Goal: Navigation & Orientation: Find specific page/section

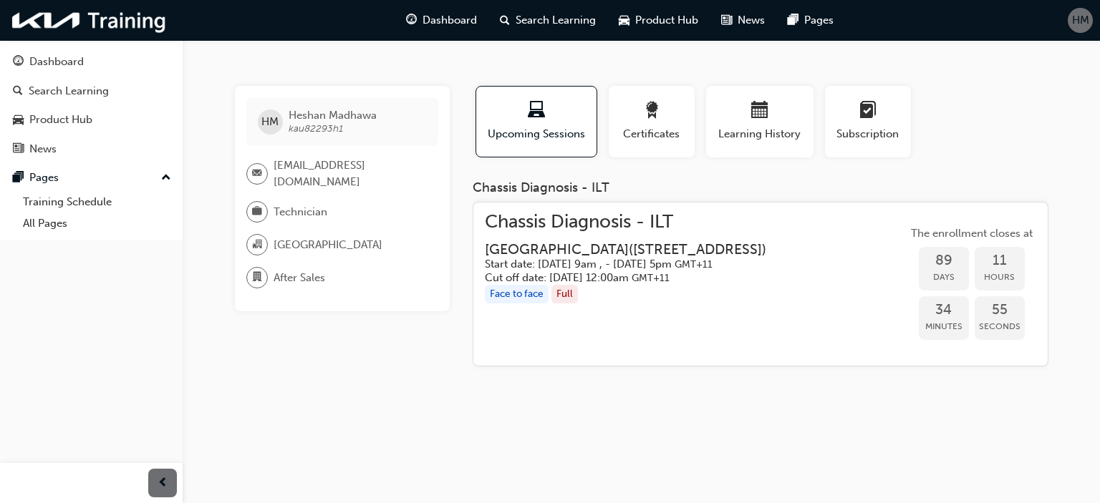
click at [581, 223] on span "Chassis Diagnosis - ILT" at bounding box center [637, 222] width 304 height 16
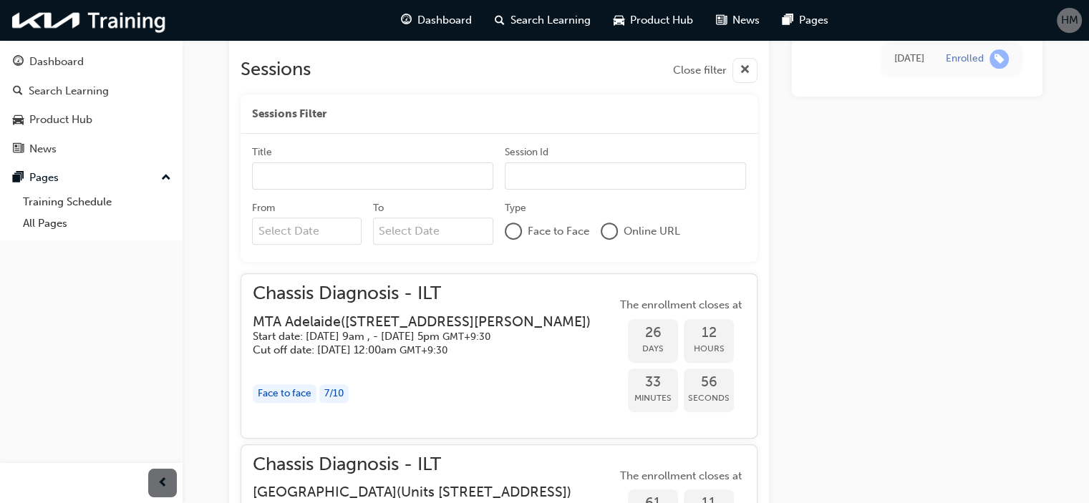
scroll to position [454, 0]
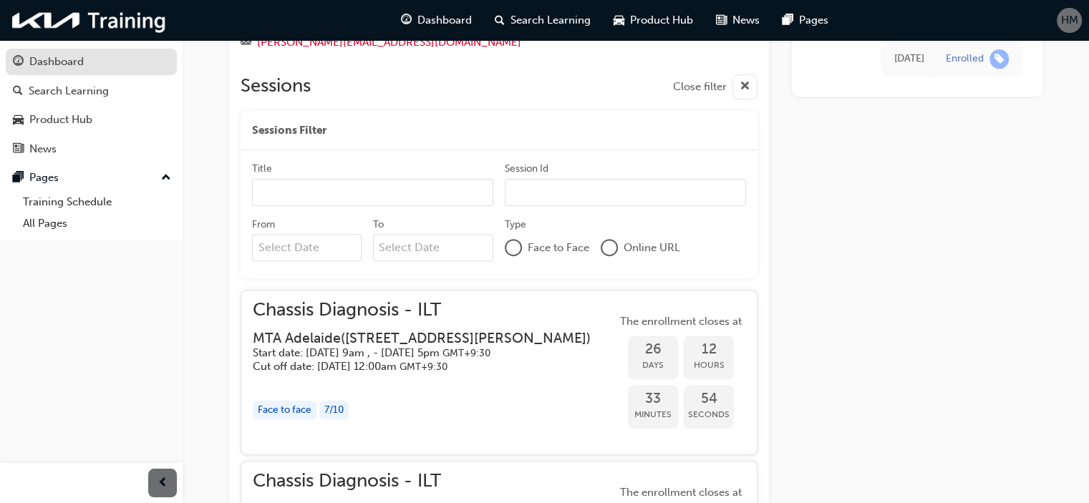
click at [27, 72] on link "Dashboard" at bounding box center [91, 62] width 171 height 26
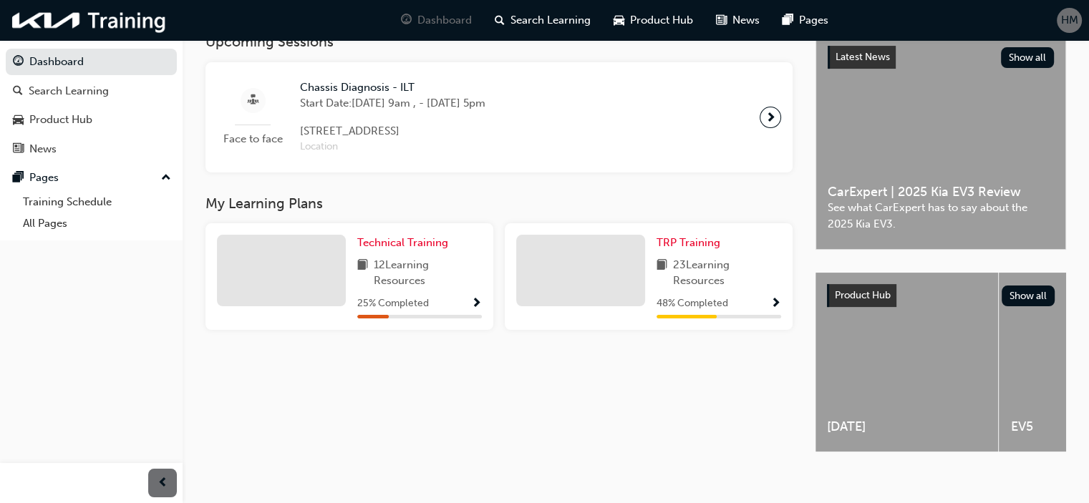
scroll to position [351, 0]
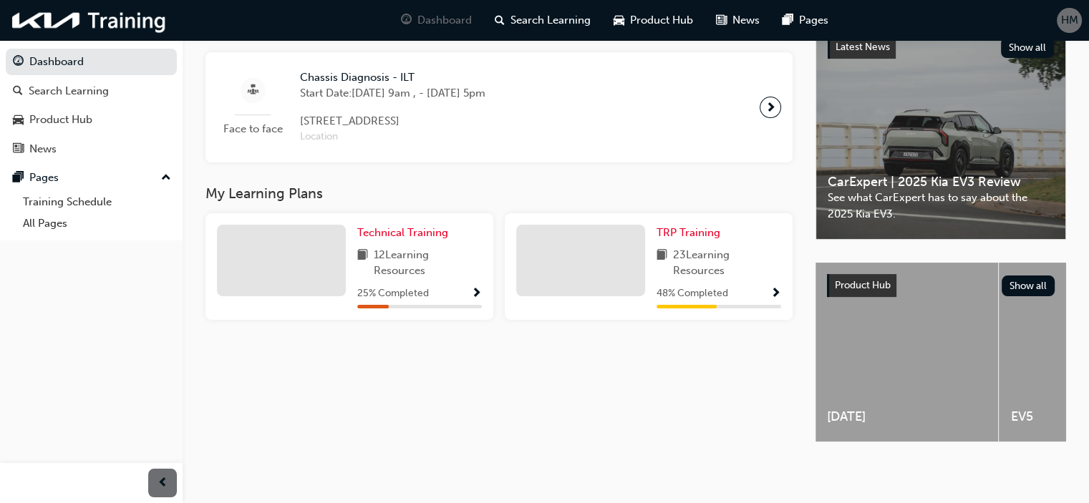
click at [776, 288] on span "Show Progress" at bounding box center [776, 294] width 11 height 13
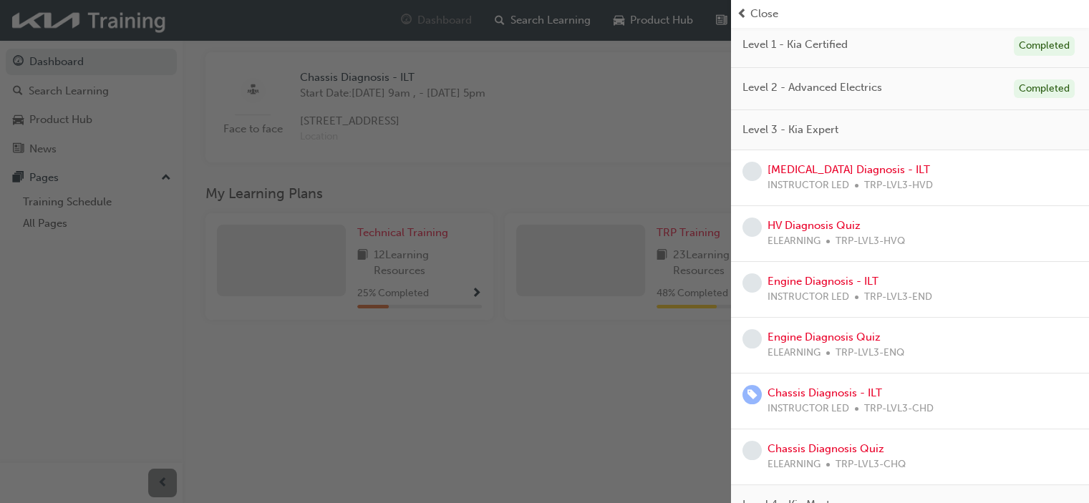
scroll to position [154, 0]
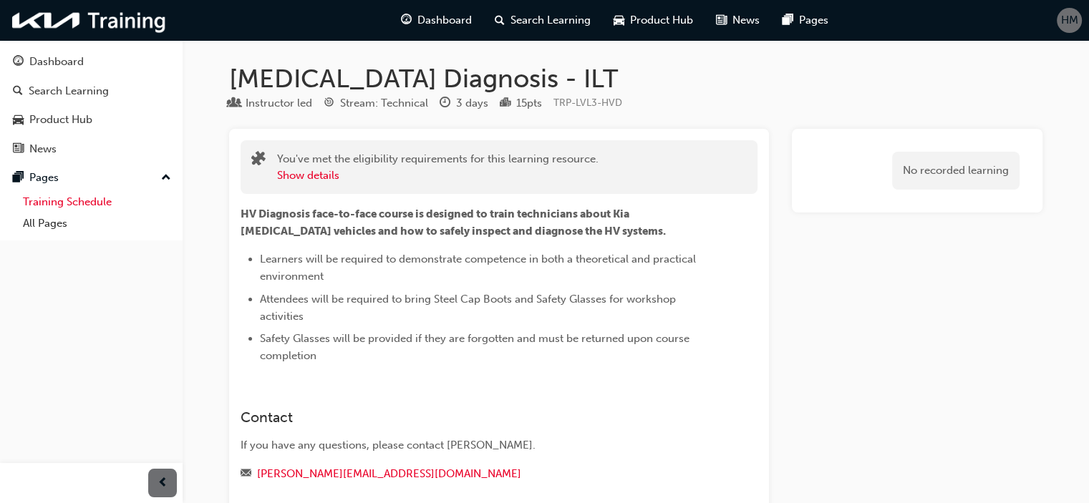
click at [81, 203] on link "Training Schedule" at bounding box center [97, 202] width 160 height 22
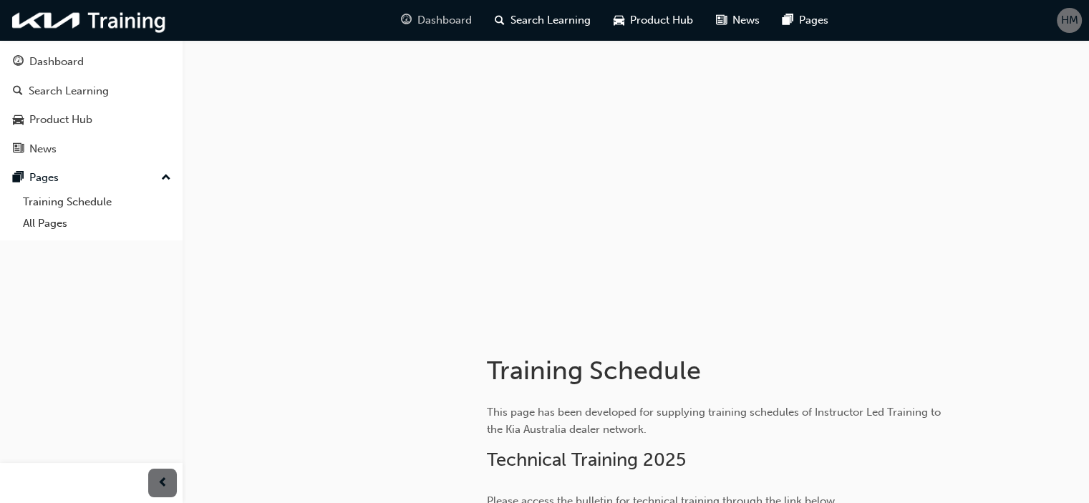
click at [454, 20] on span "Dashboard" at bounding box center [444, 20] width 54 height 16
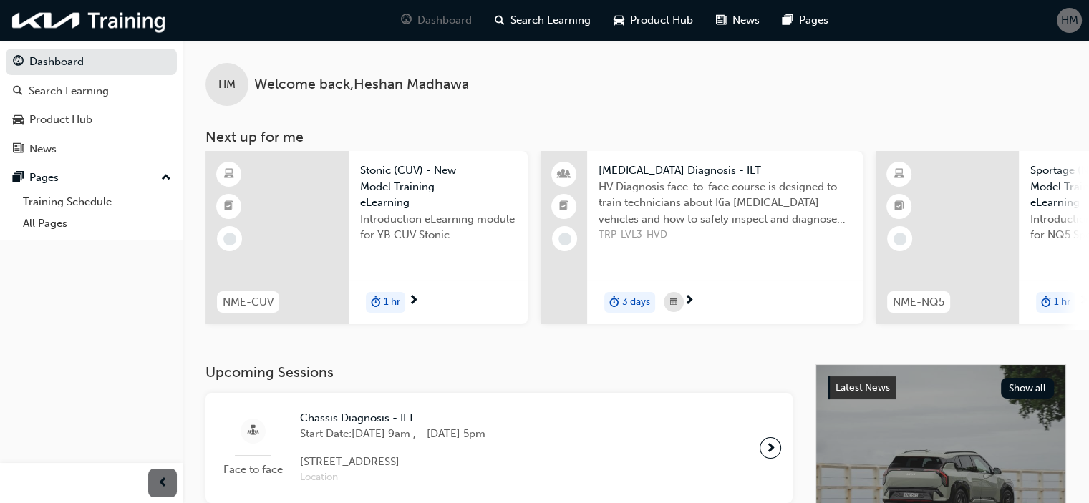
scroll to position [9, 0]
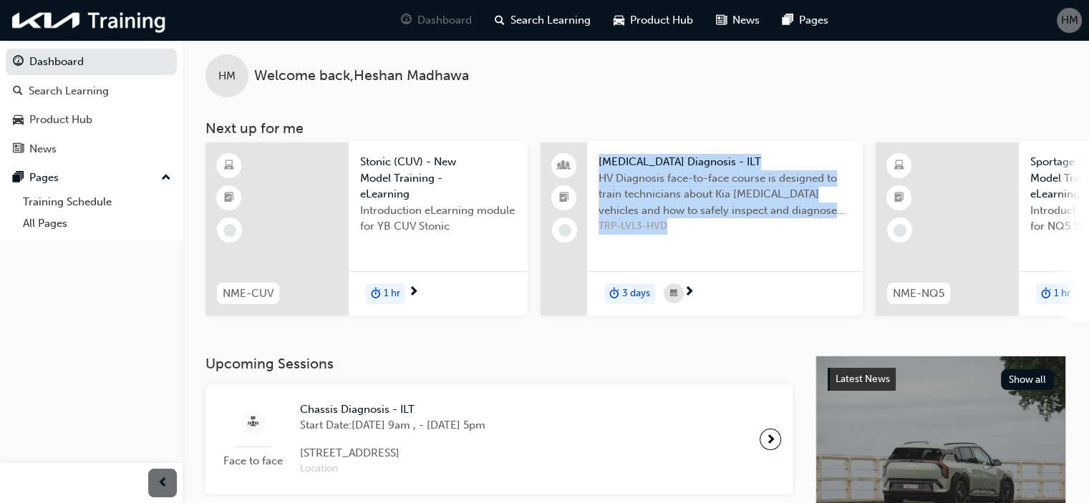
drag, startPoint x: 563, startPoint y: 329, endPoint x: 609, endPoint y: 353, distance: 52.5
click at [609, 353] on div "HM Welcome back , Heshan Madhawa Next up for me NME-CUV Stonic (CUV) - New Mode…" at bounding box center [636, 194] width 907 height 324
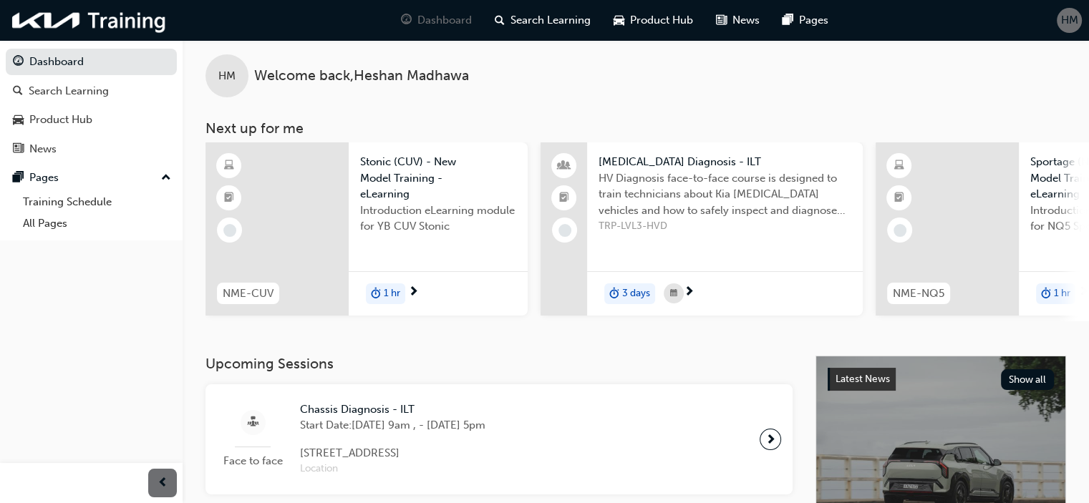
click at [602, 383] on div "Upcoming Sessions Face to face Chassis Diagnosis - ILT Start Date: Tue 25 Nov 2…" at bounding box center [511, 425] width 610 height 138
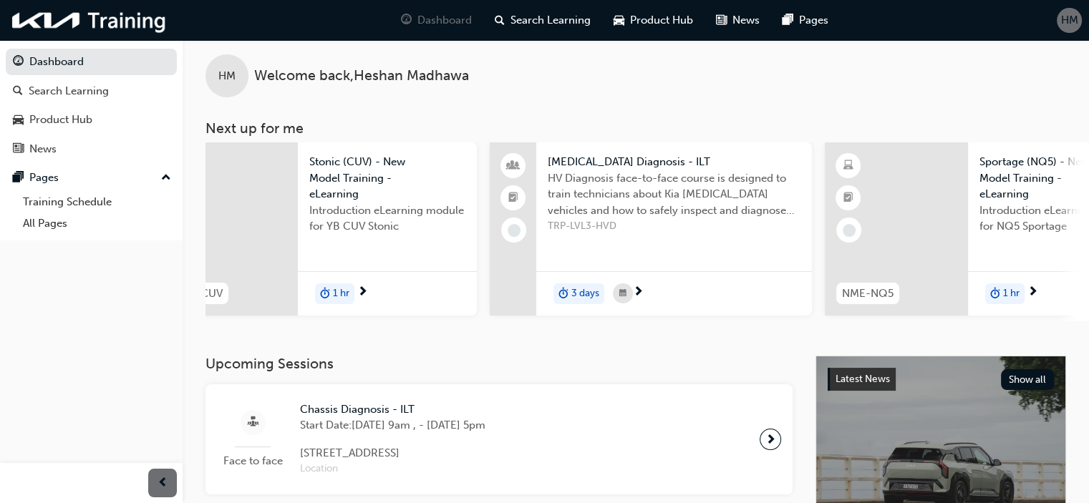
scroll to position [0, 40]
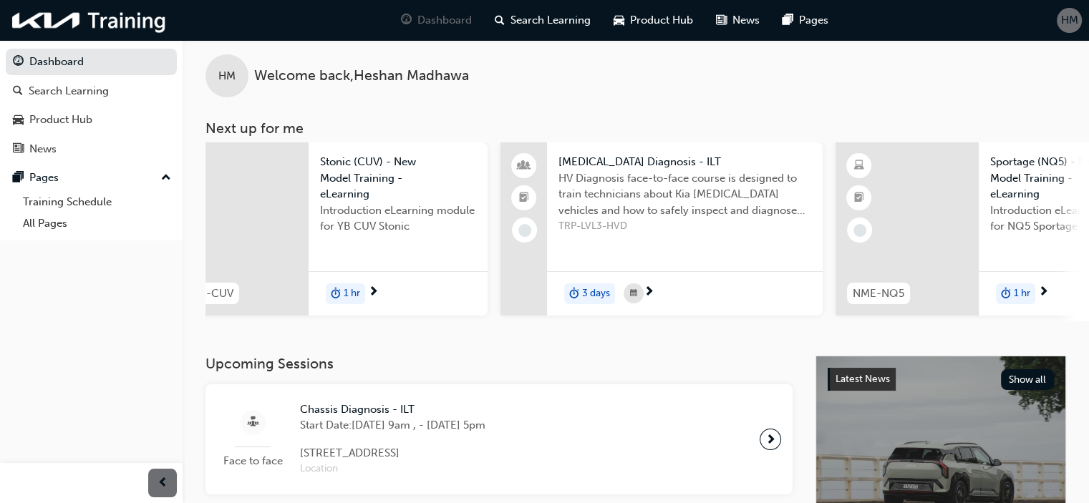
click at [632, 165] on span "High Voltage Diagnosis - ILT" at bounding box center [685, 162] width 253 height 16
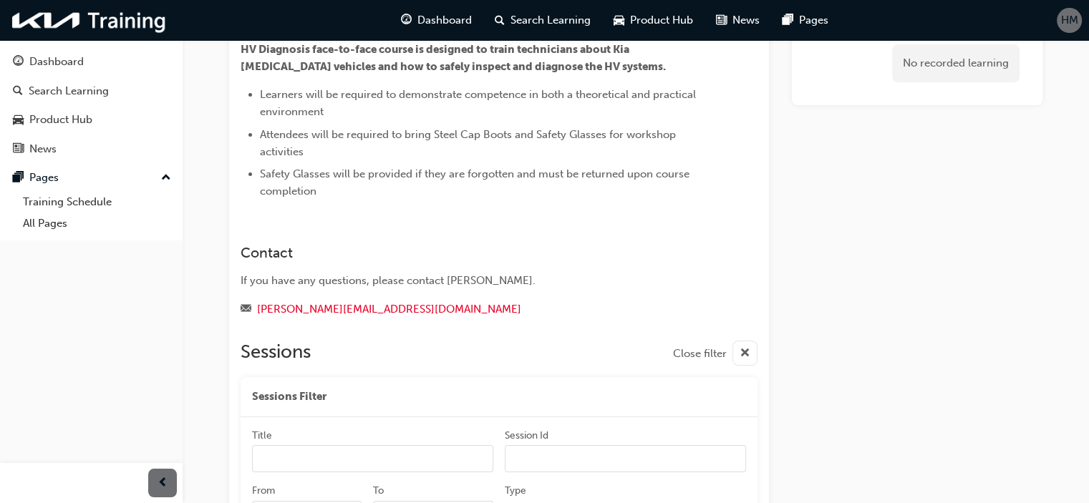
scroll to position [94, 0]
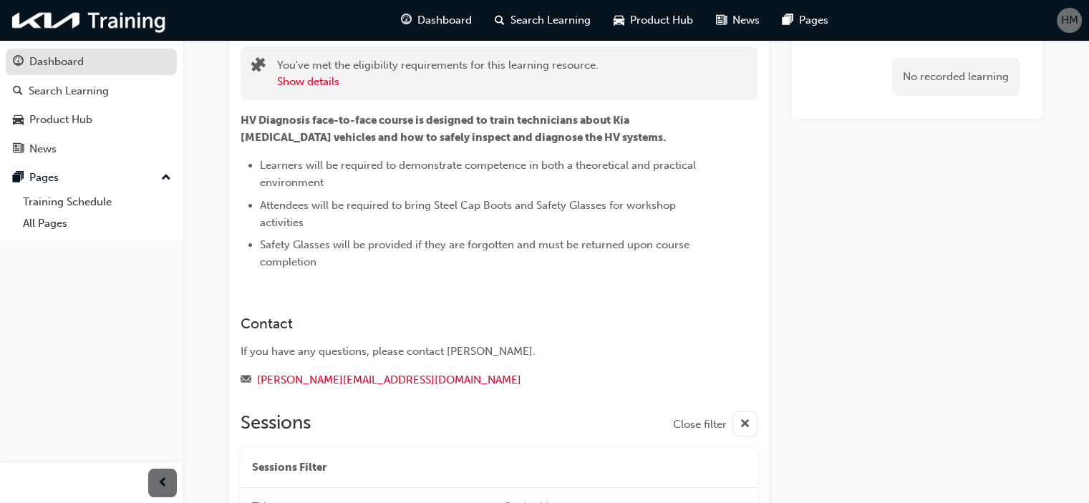
click at [34, 69] on div "Dashboard" at bounding box center [56, 62] width 54 height 16
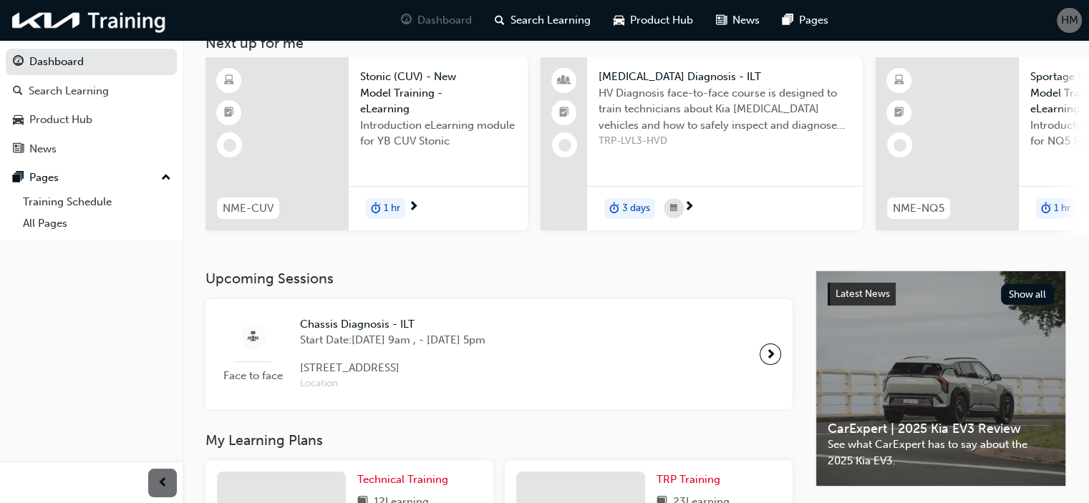
scroll to position [351, 0]
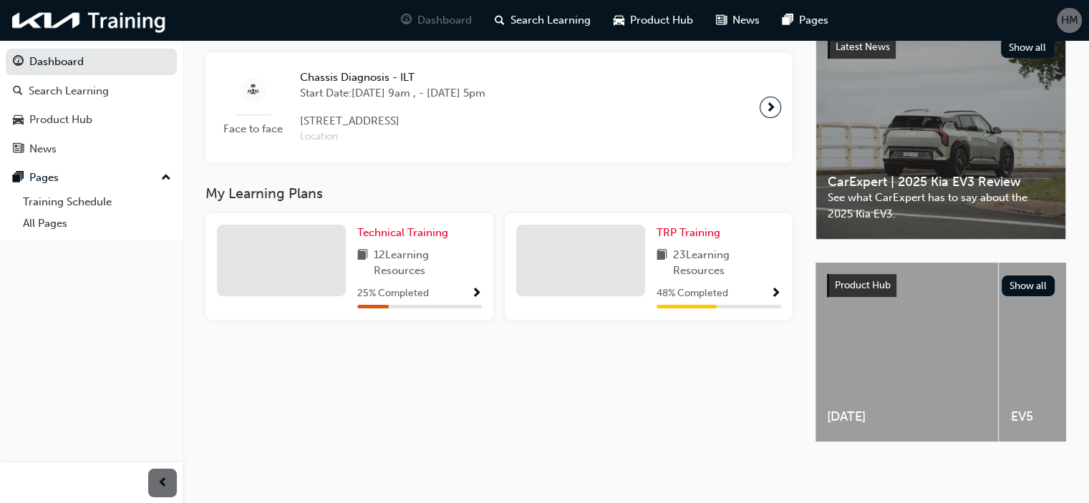
click at [776, 288] on span "Show Progress" at bounding box center [776, 294] width 11 height 13
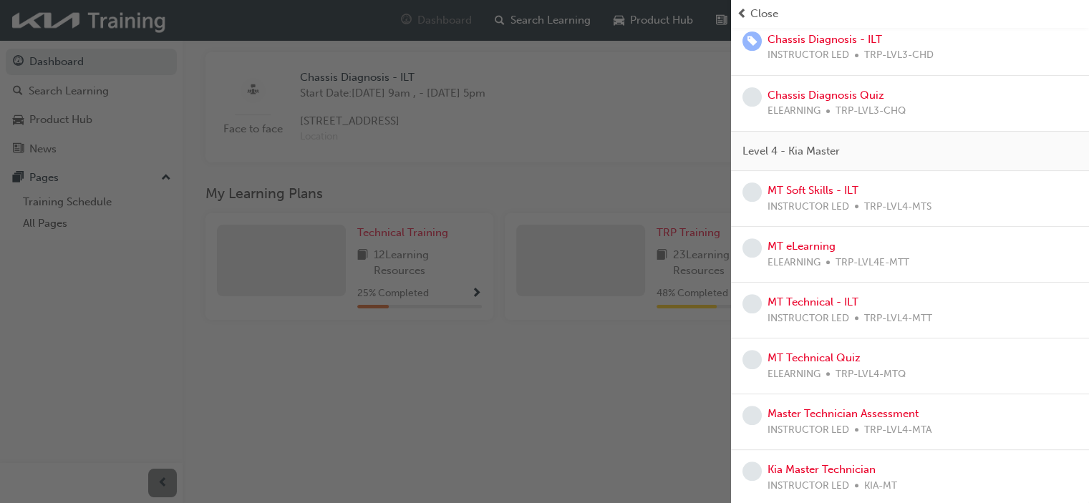
scroll to position [0, 0]
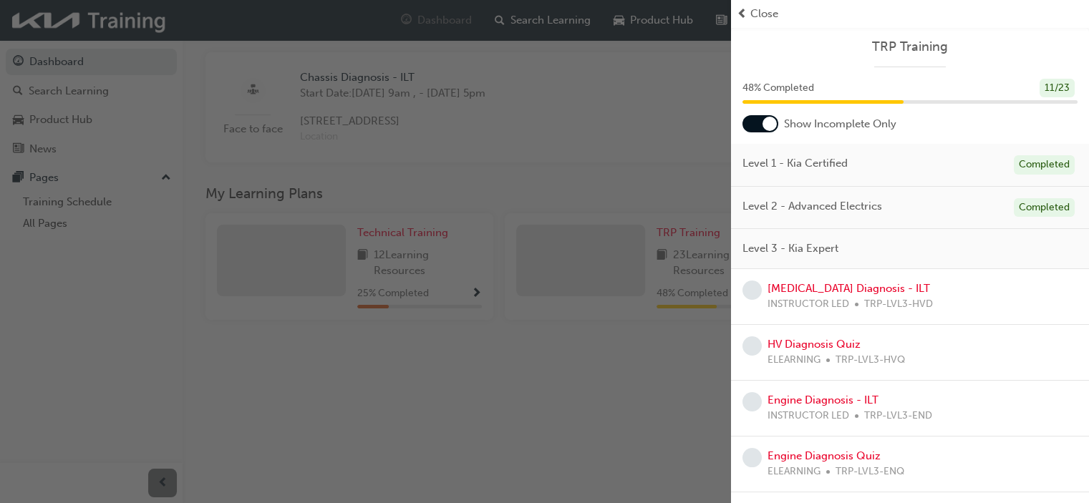
click at [556, 154] on div "button" at bounding box center [365, 251] width 731 height 503
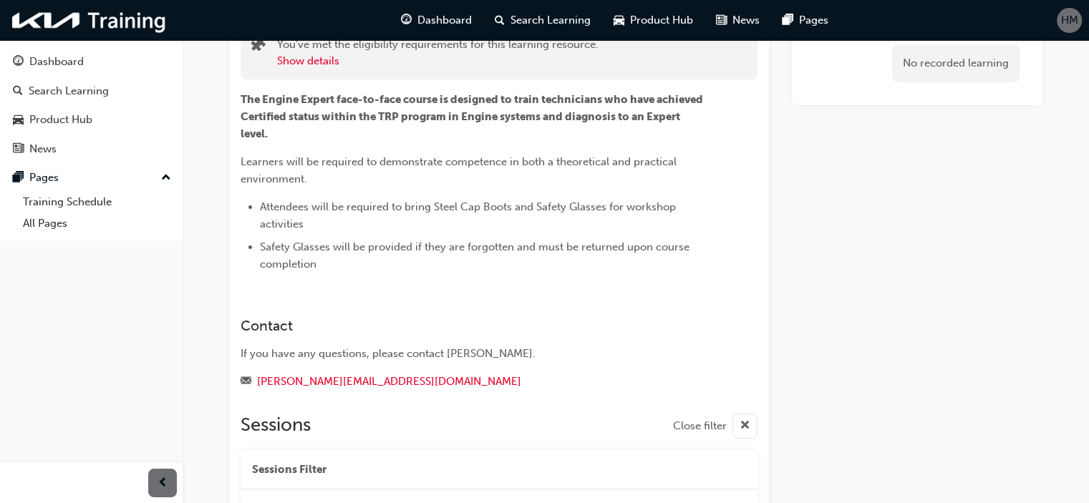
scroll to position [6, 0]
